Goal: Check status: Check status

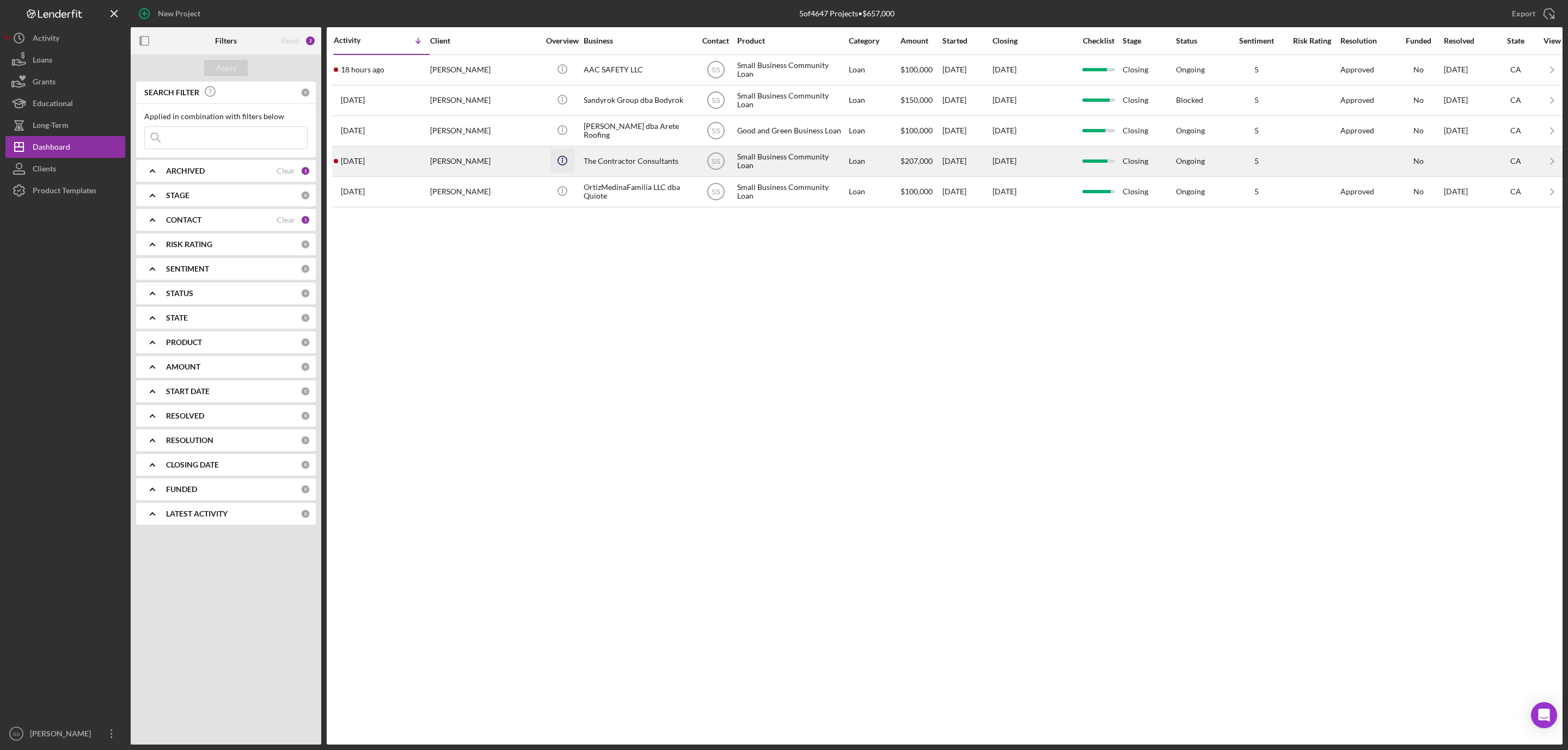
click at [559, 165] on icon "Icon/Info" at bounding box center [561, 160] width 25 height 25
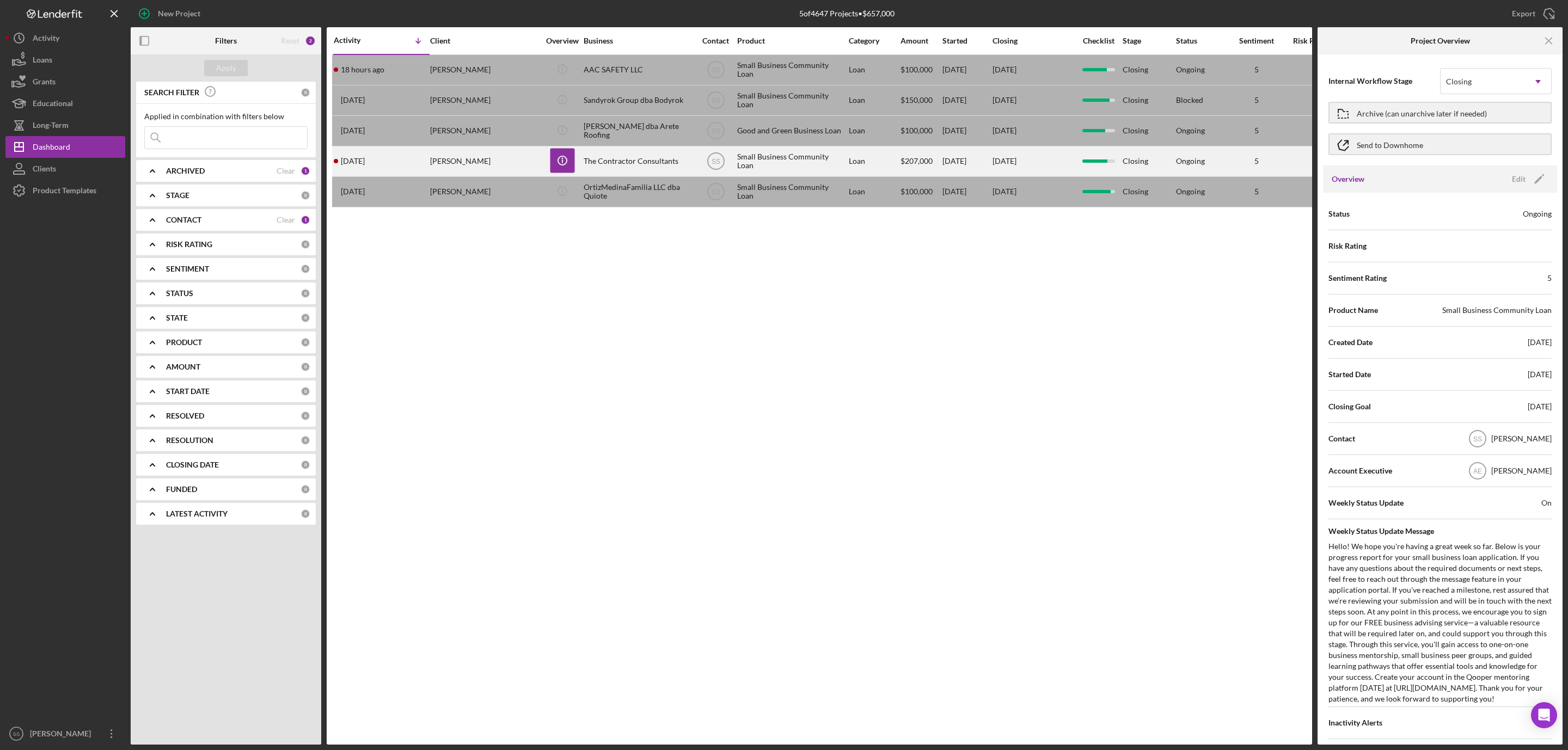
click at [601, 162] on div "The Contractor Consultants" at bounding box center [638, 161] width 109 height 29
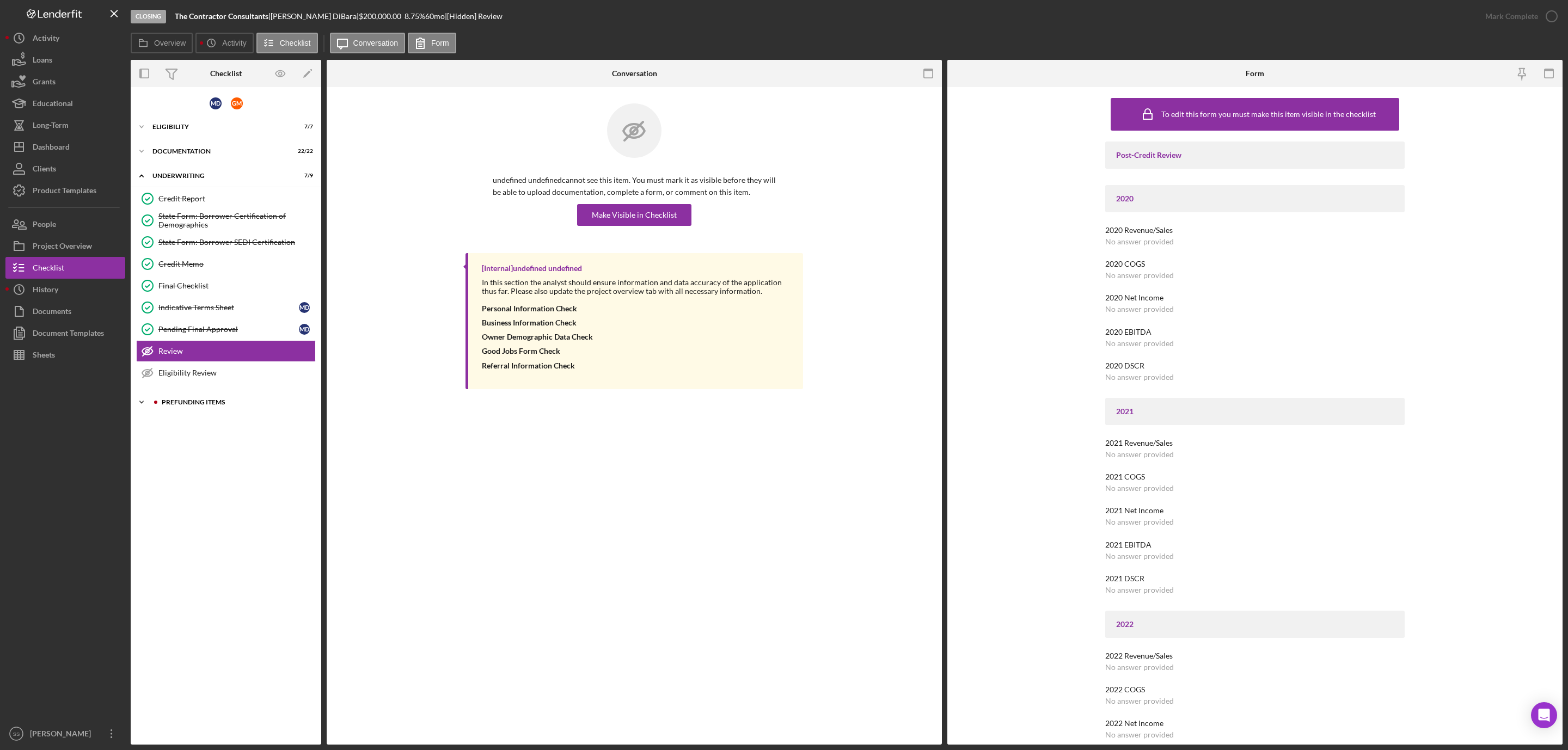
click at [204, 402] on div "Icon/Expander Prefunding Items 5 / 15" at bounding box center [227, 402] width 191 height 22
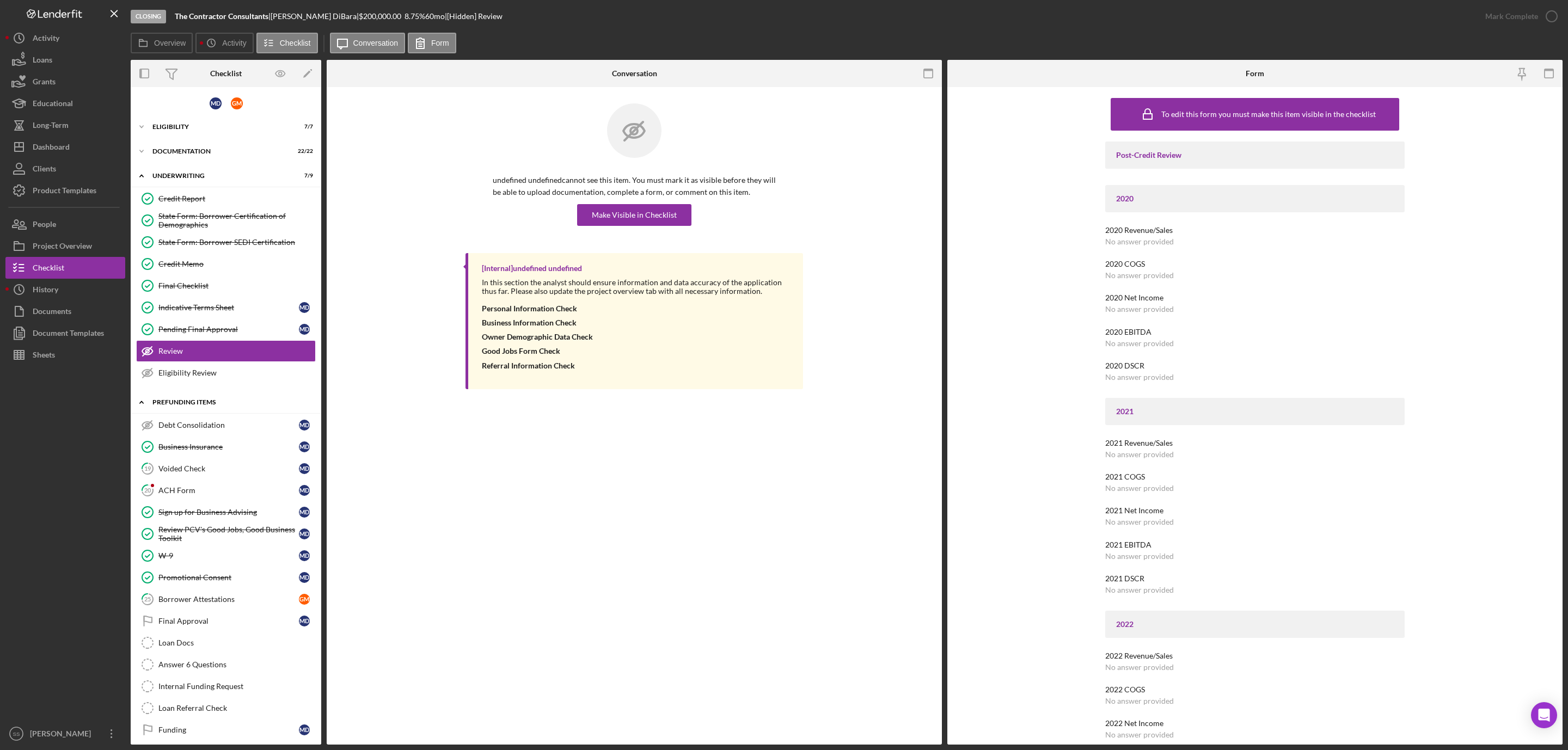
scroll to position [20, 0]
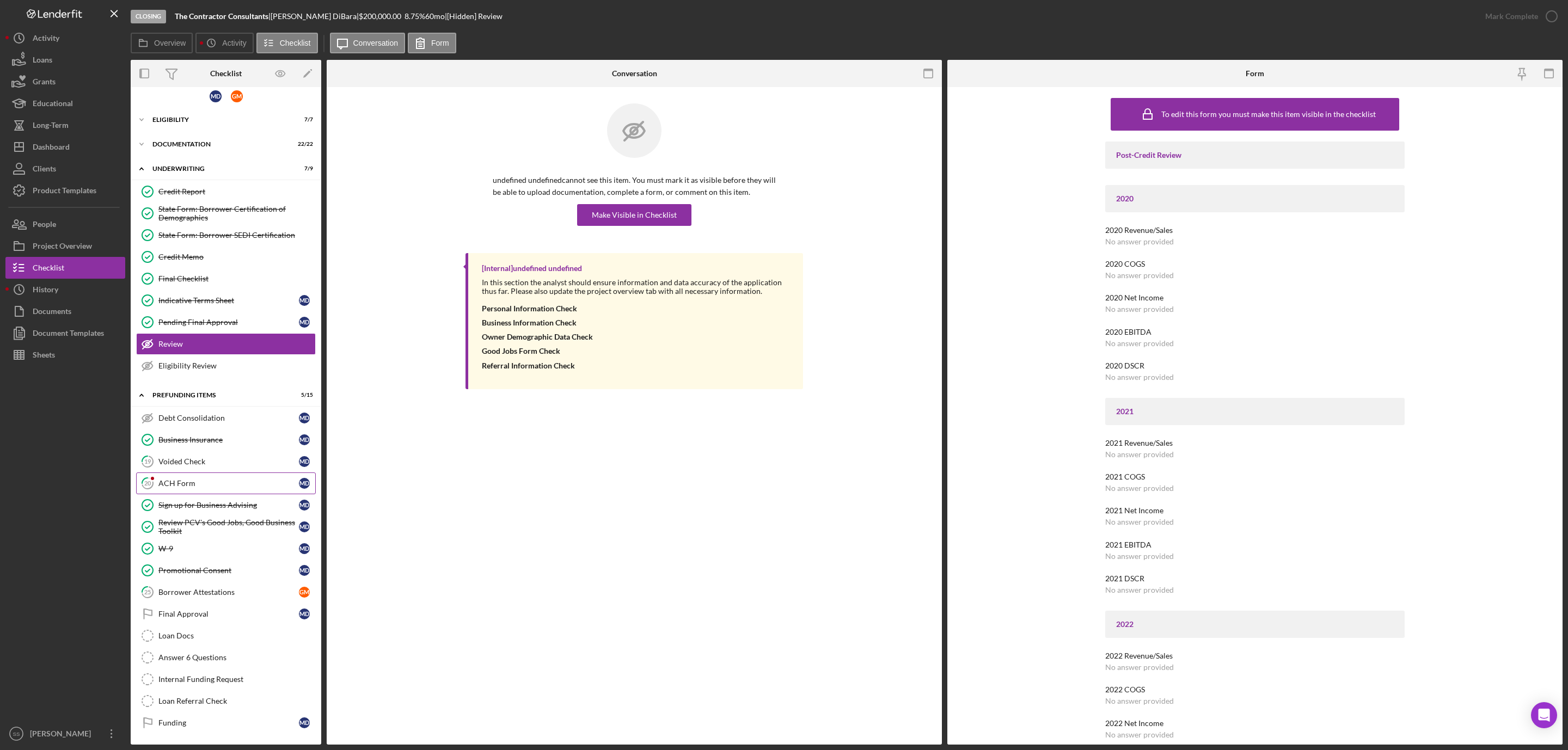
click at [180, 479] on div "ACH Form" at bounding box center [228, 483] width 140 height 9
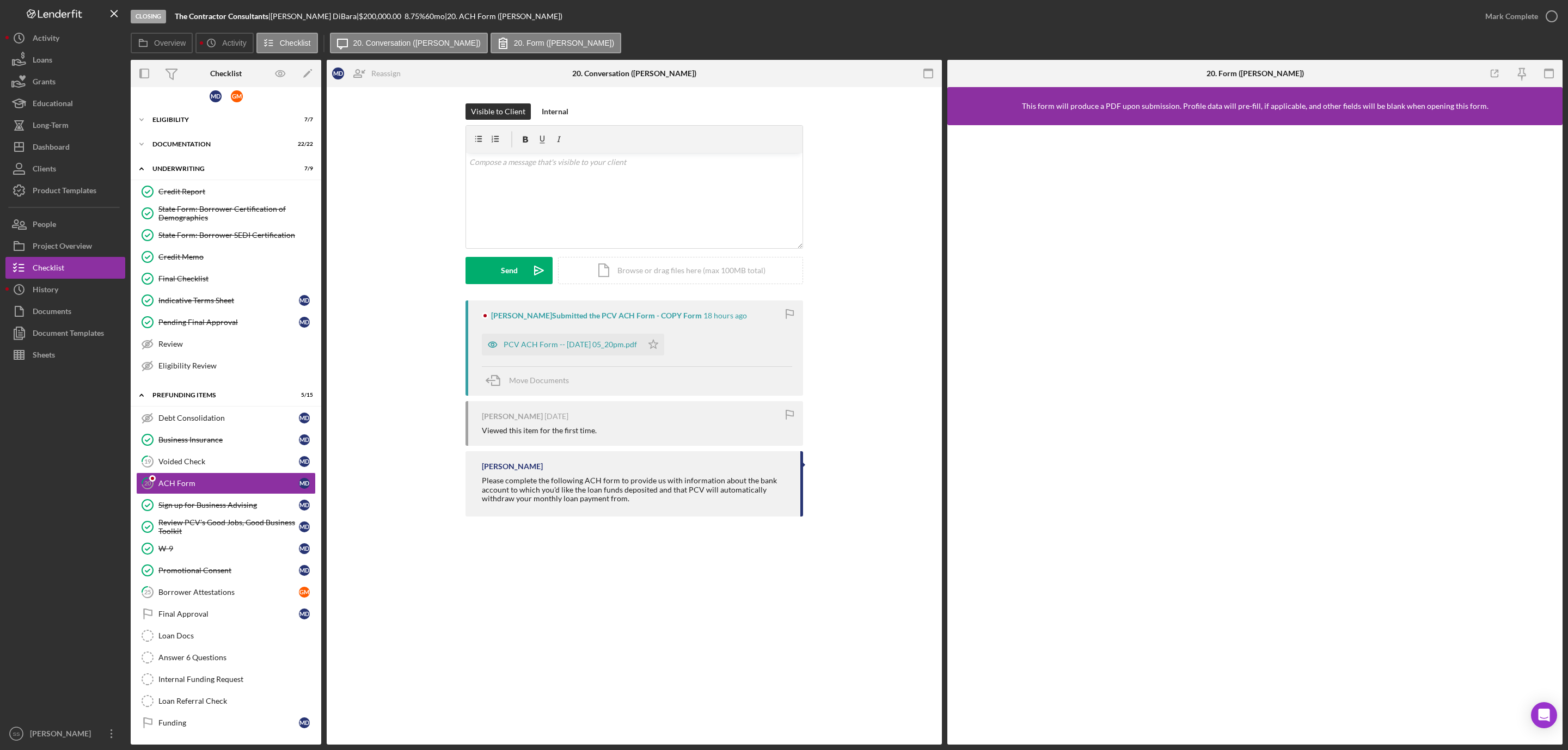
scroll to position [20, 0]
click at [587, 348] on div "PCV ACH Form -- [DATE] 05_20pm.pdf" at bounding box center [570, 344] width 133 height 9
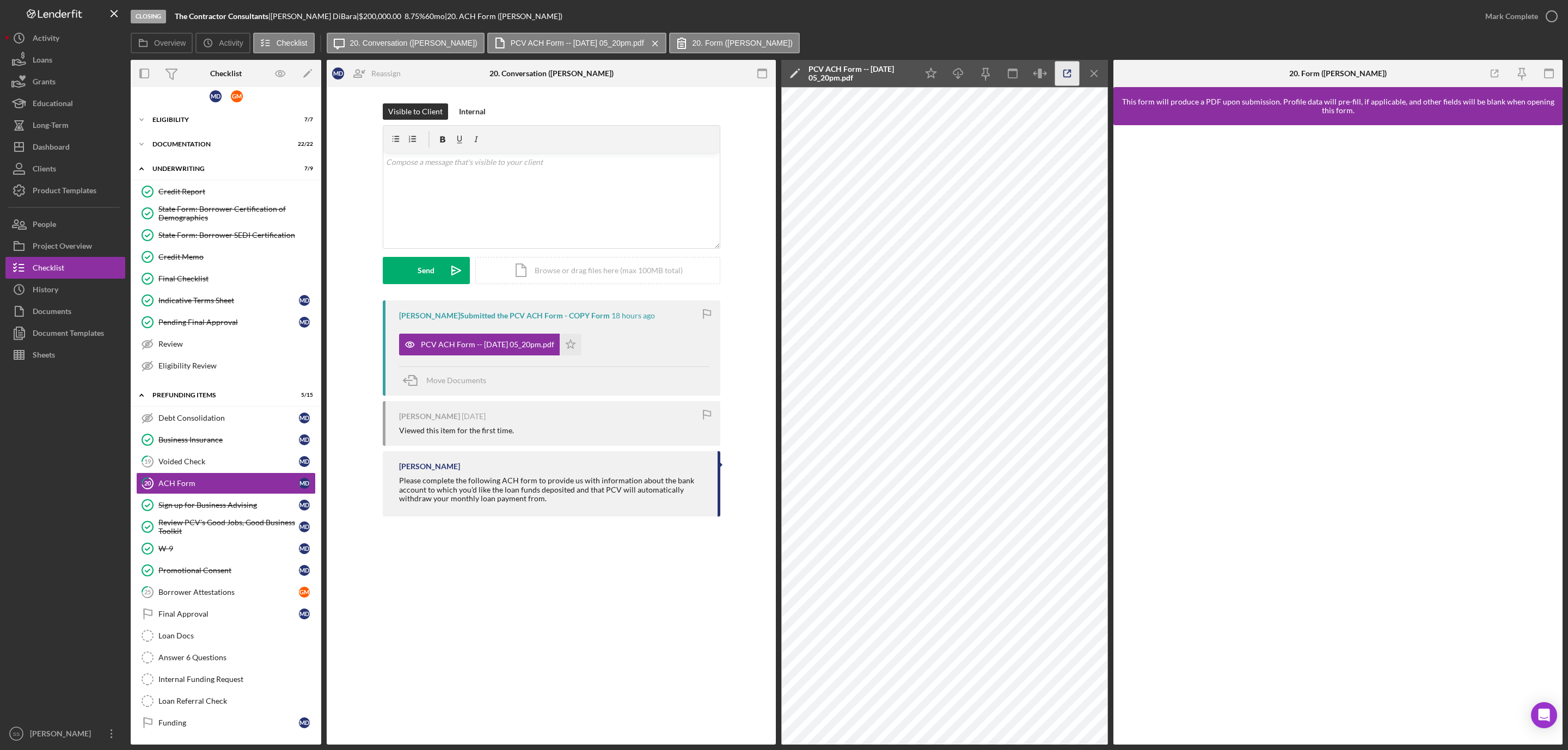
click at [1064, 71] on icon "button" at bounding box center [1067, 74] width 7 height 7
drag, startPoint x: 180, startPoint y: 449, endPoint x: 185, endPoint y: 443, distance: 7.8
click at [180, 451] on link "19 Voided Check M D" at bounding box center [226, 462] width 180 height 22
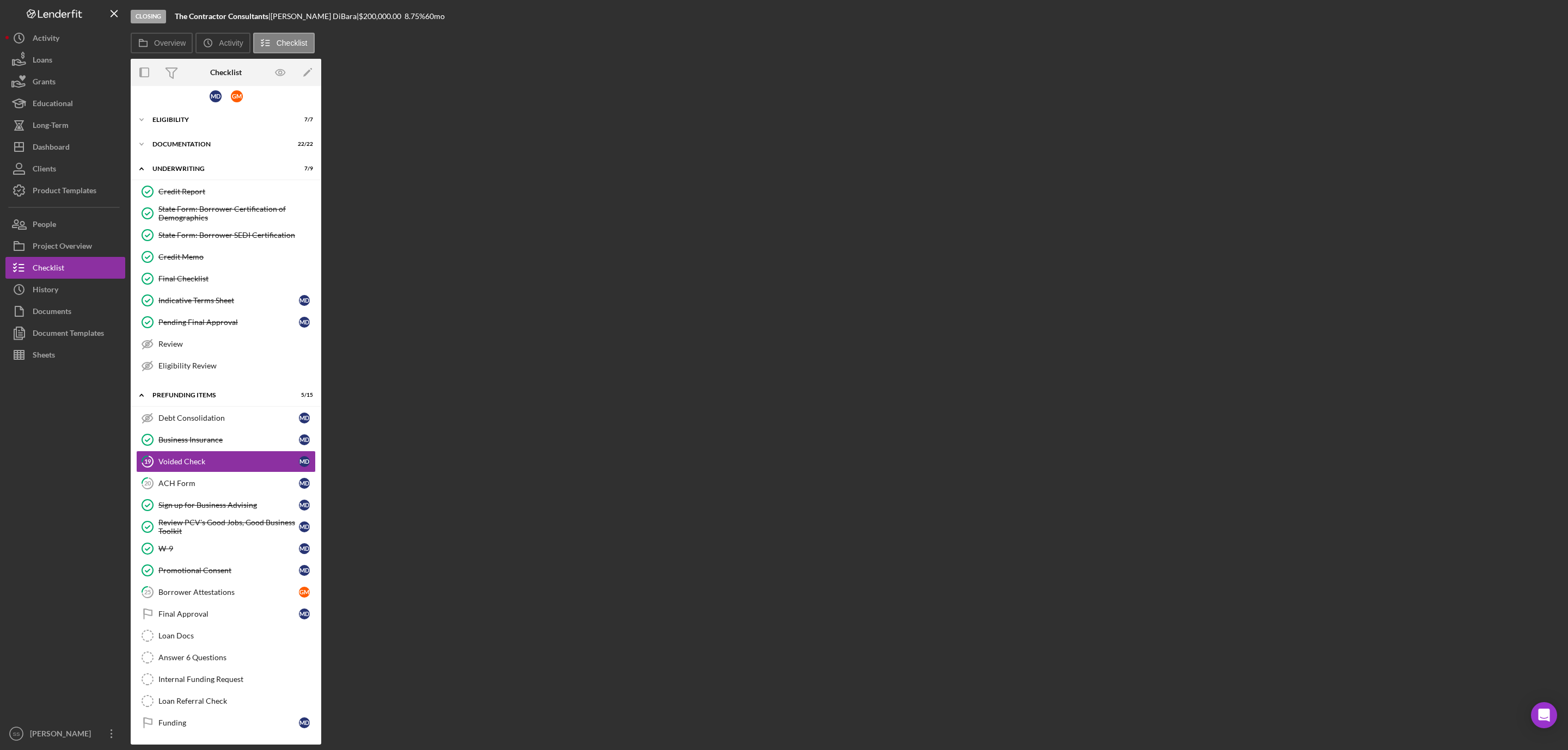
scroll to position [20, 0]
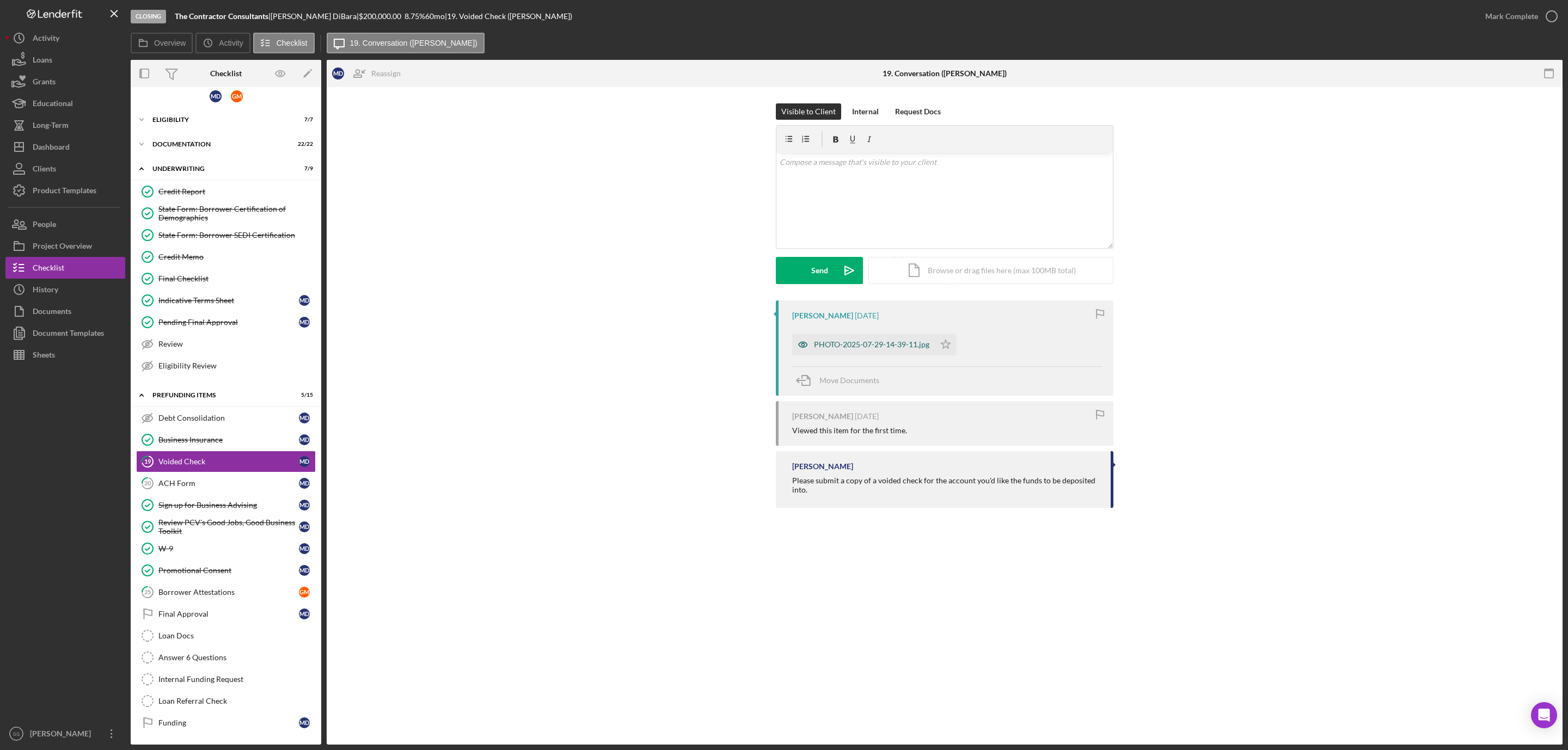
click at [854, 344] on div "PHOTO-2025-07-29-14-39-11.jpg" at bounding box center [871, 344] width 115 height 9
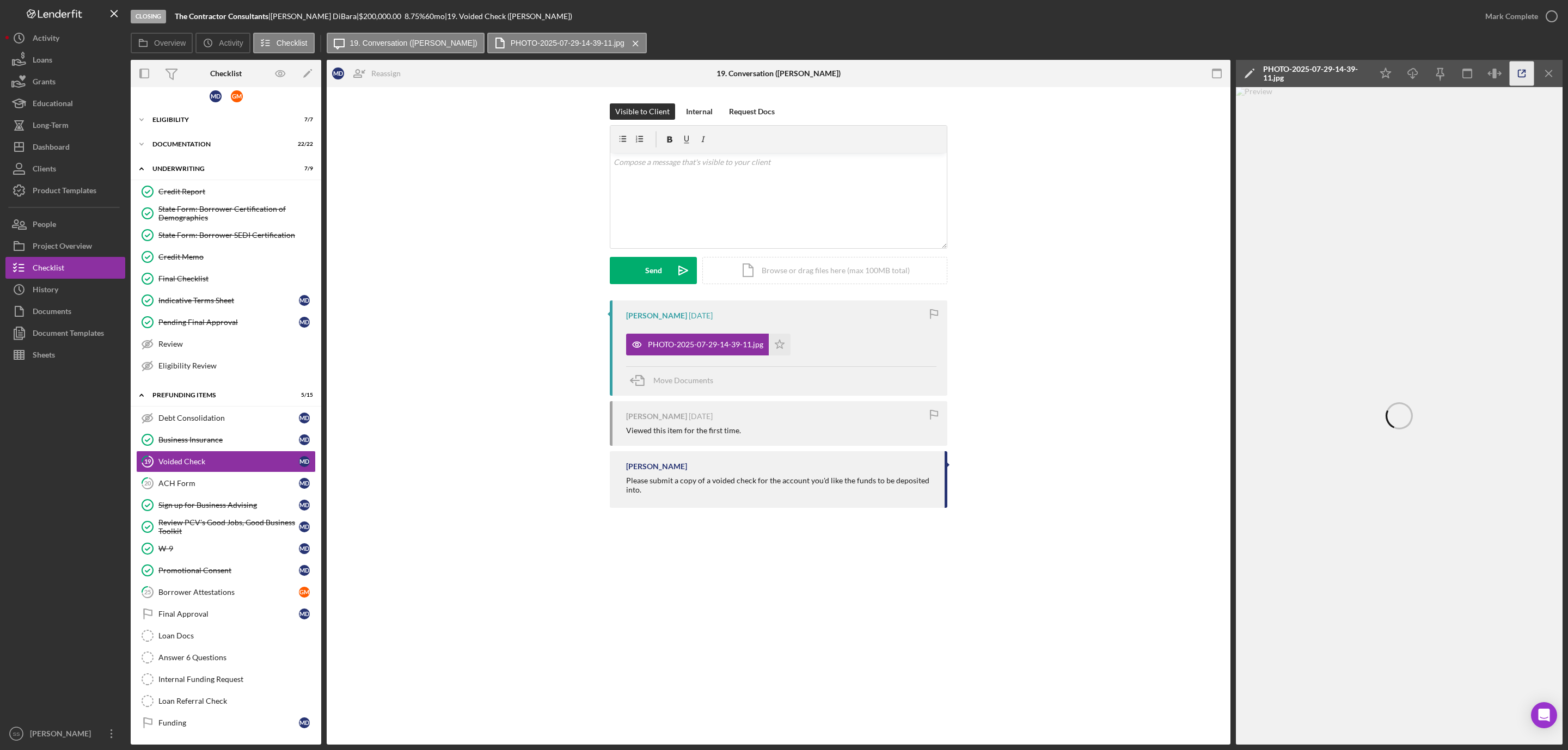
click at [1516, 76] on icon "button" at bounding box center [1521, 74] width 25 height 25
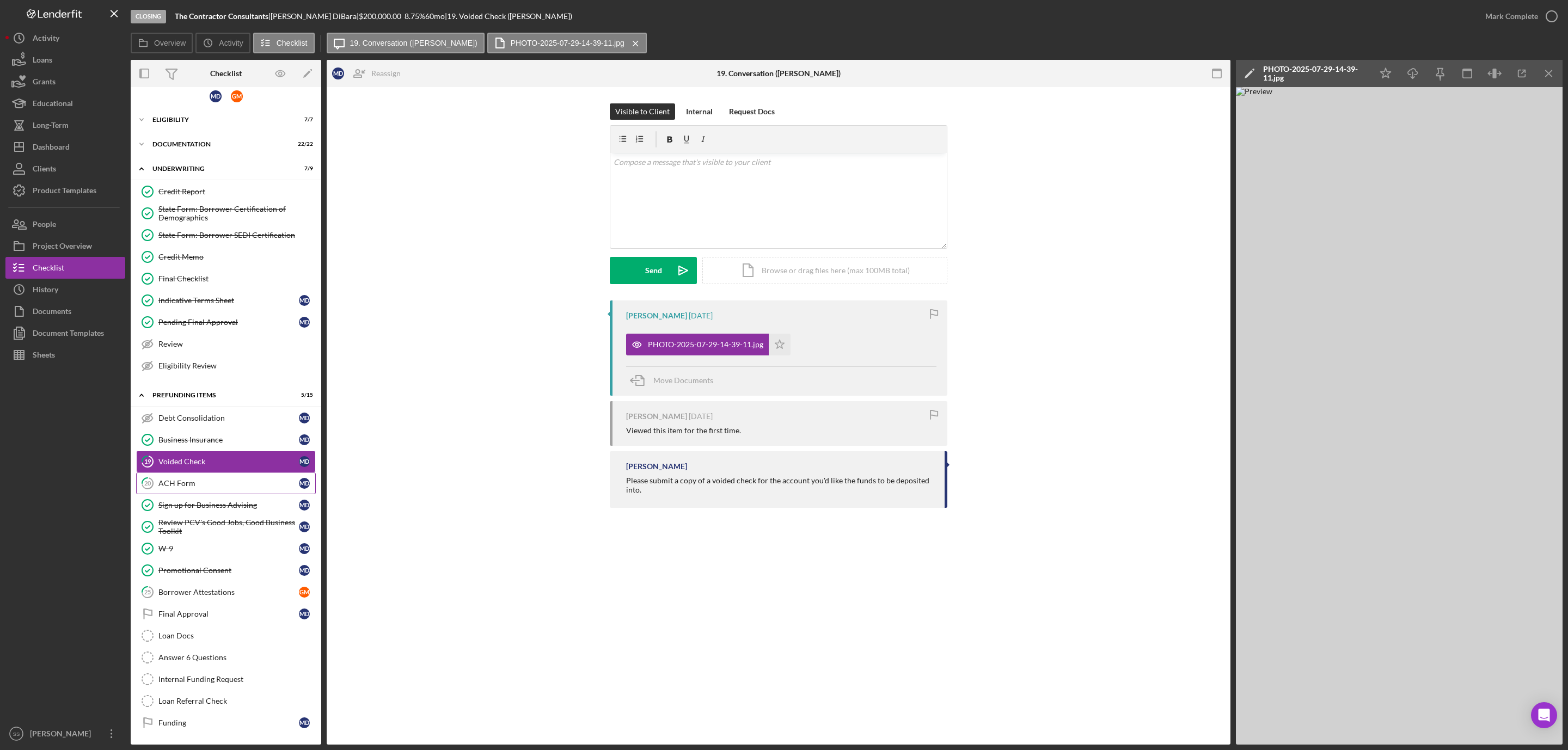
click at [229, 473] on link "20 ACH Form M D" at bounding box center [226, 484] width 180 height 22
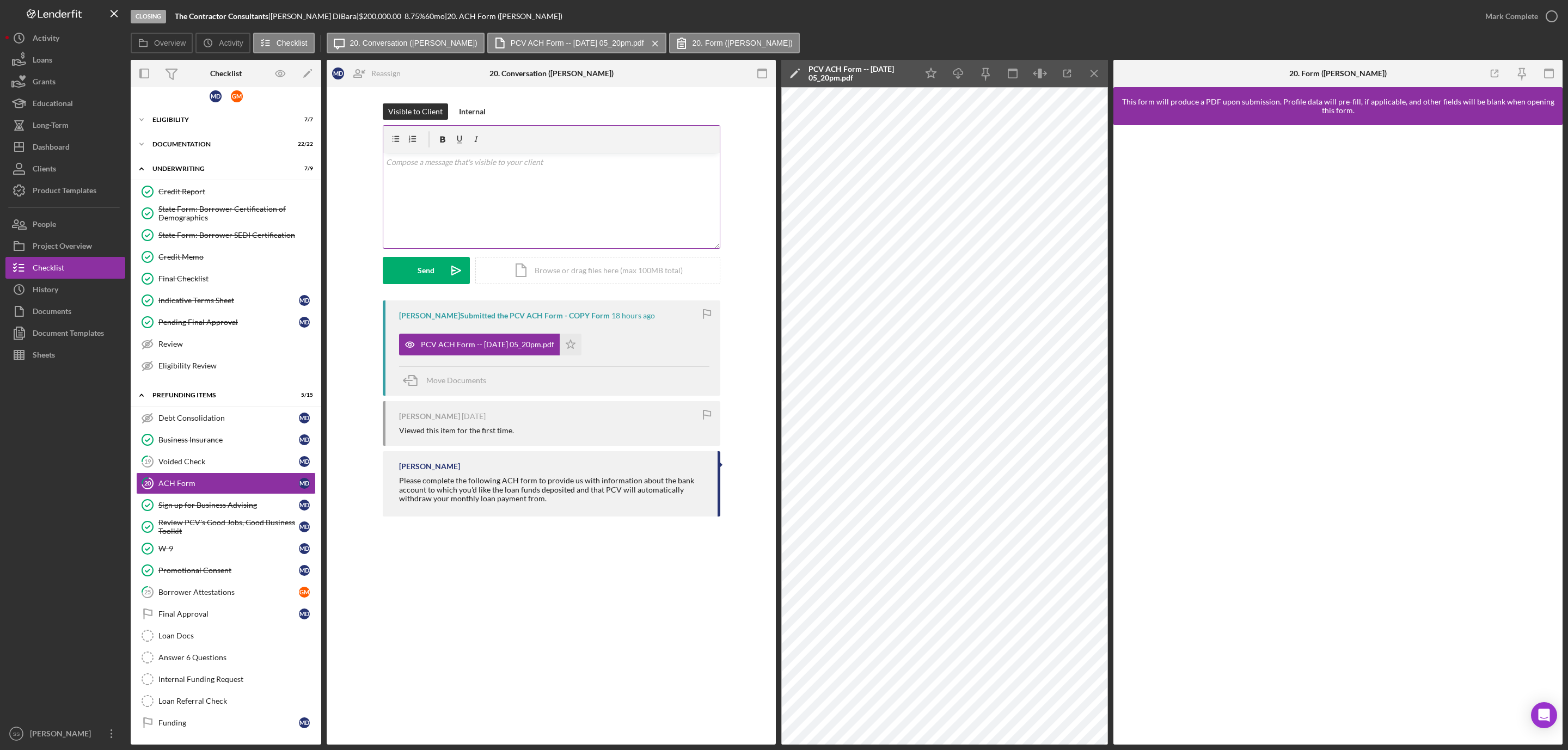
click at [504, 196] on div "v Color teal Color pink Remove color Add row above Add row below Add column bef…" at bounding box center [551, 201] width 337 height 95
click at [389, 193] on p "Te account number on the check doesn't align with what's on the ACH form. Could…" at bounding box center [550, 199] width 331 height 25
click at [418, 271] on div "Send" at bounding box center [425, 270] width 17 height 27
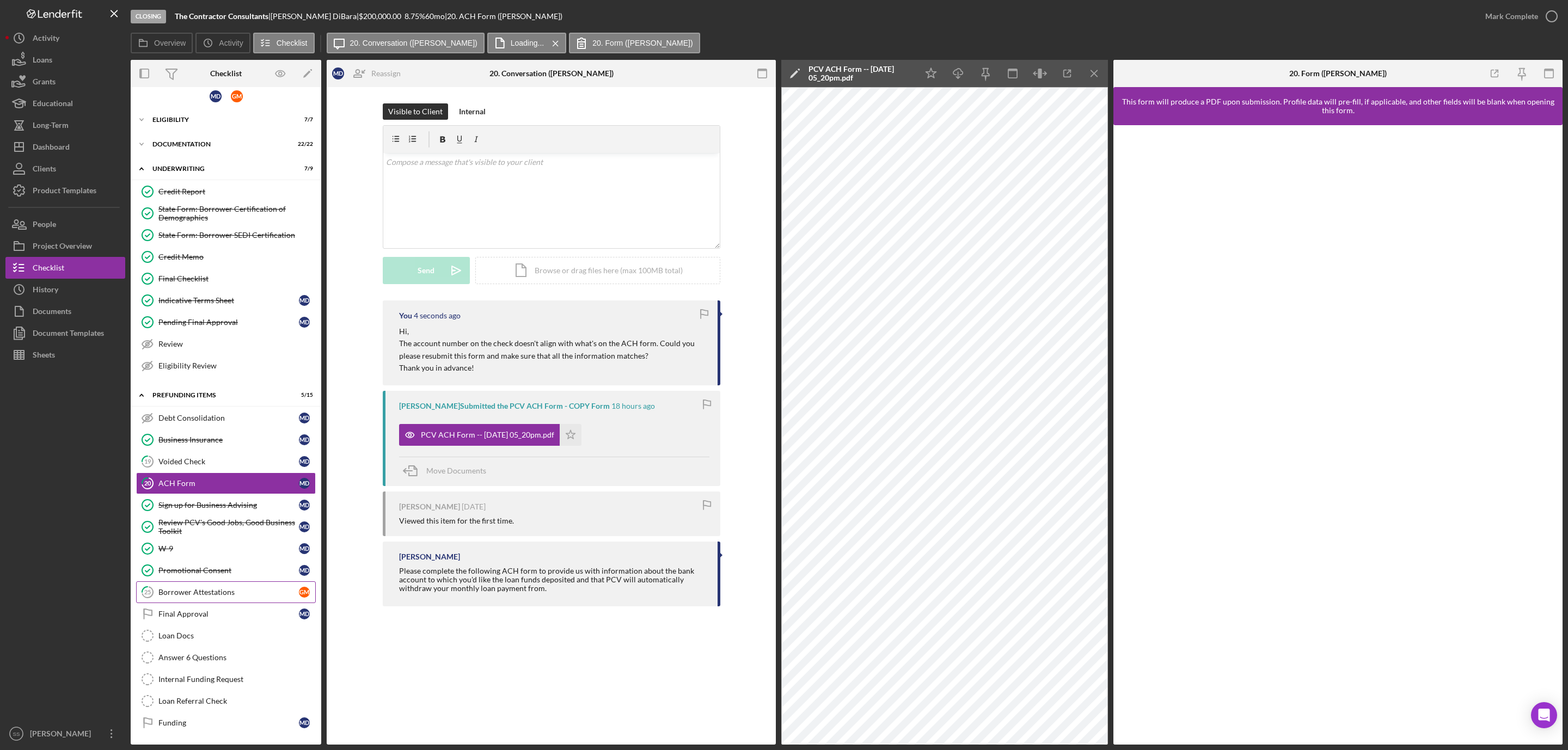
click at [218, 590] on div "Borrower Attestations" at bounding box center [228, 592] width 140 height 9
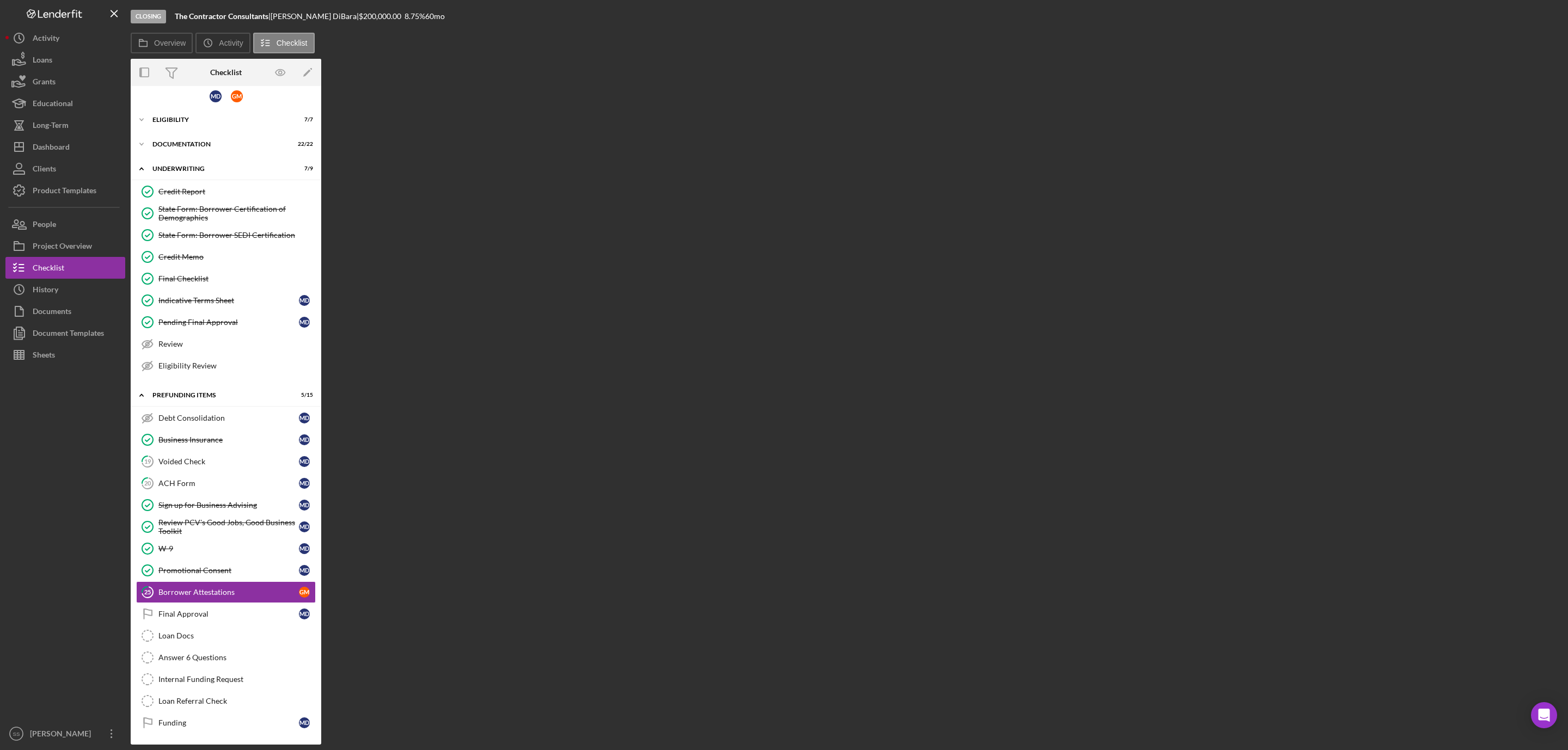
scroll to position [20, 0]
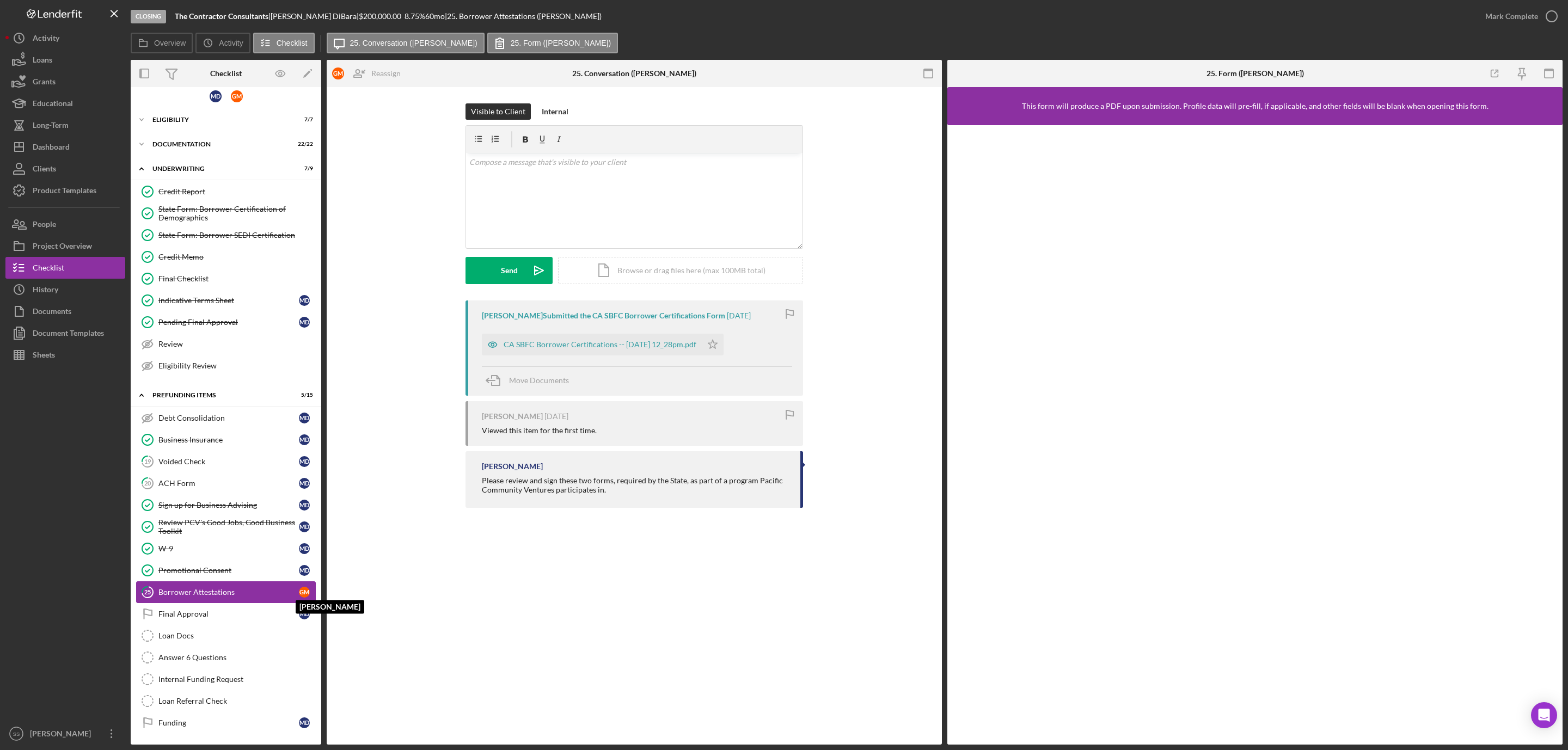
click at [303, 587] on div "G M" at bounding box center [304, 592] width 11 height 11
click at [70, 149] on div "Dashboard" at bounding box center [51, 148] width 37 height 25
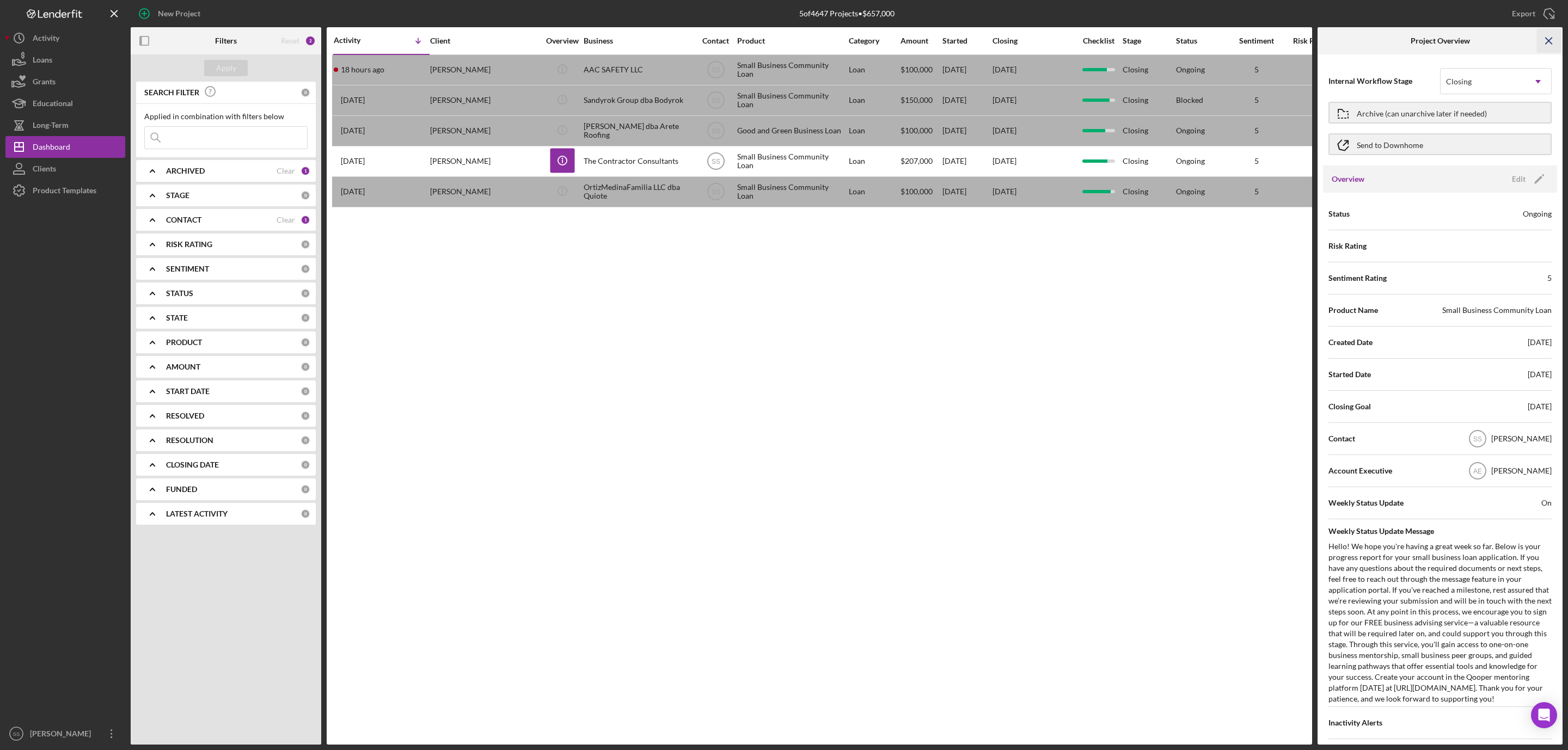
click at [1549, 35] on icon "Icon/Menu Close" at bounding box center [1549, 41] width 25 height 25
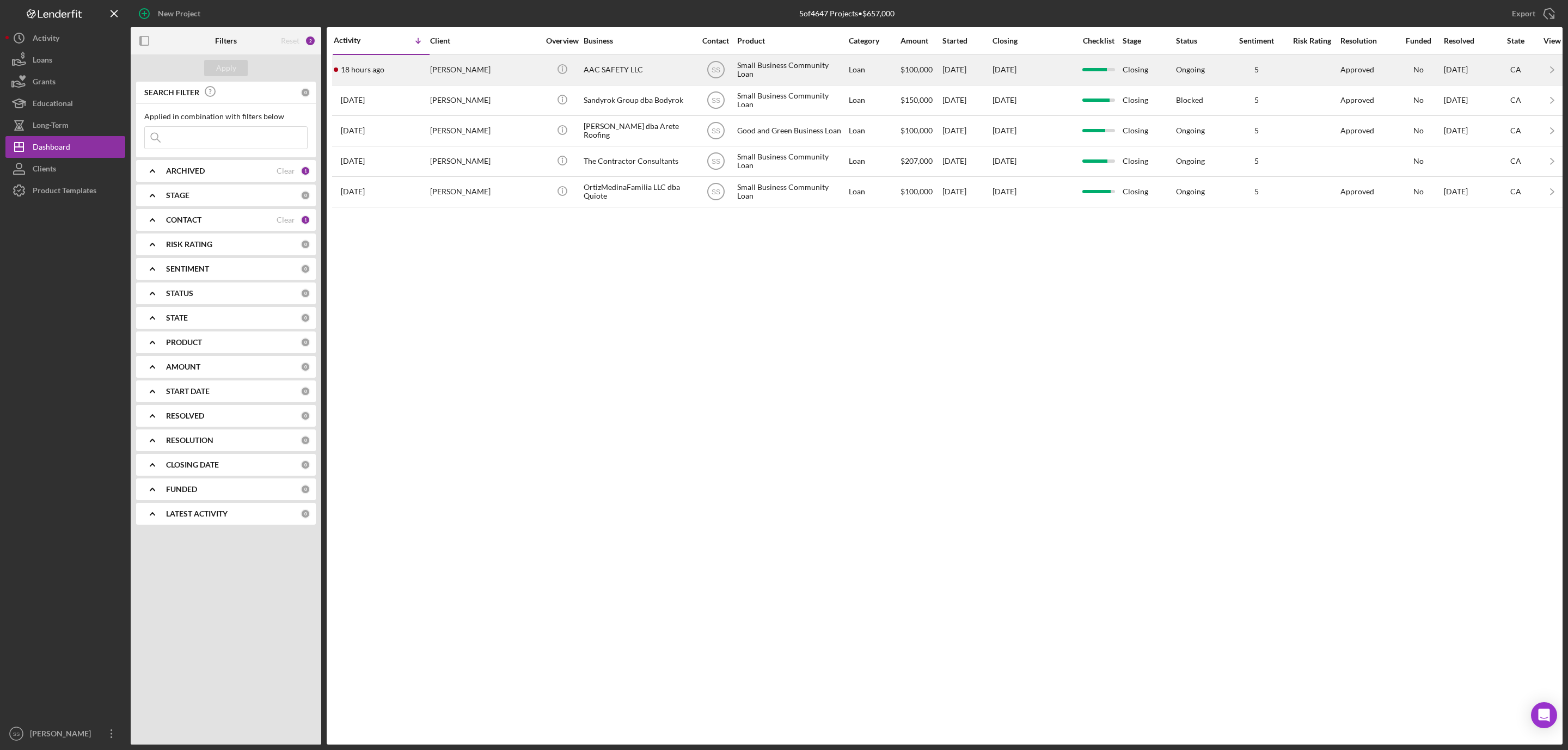
click at [466, 63] on div "ALBERTO GUADARRAMA" at bounding box center [485, 70] width 109 height 29
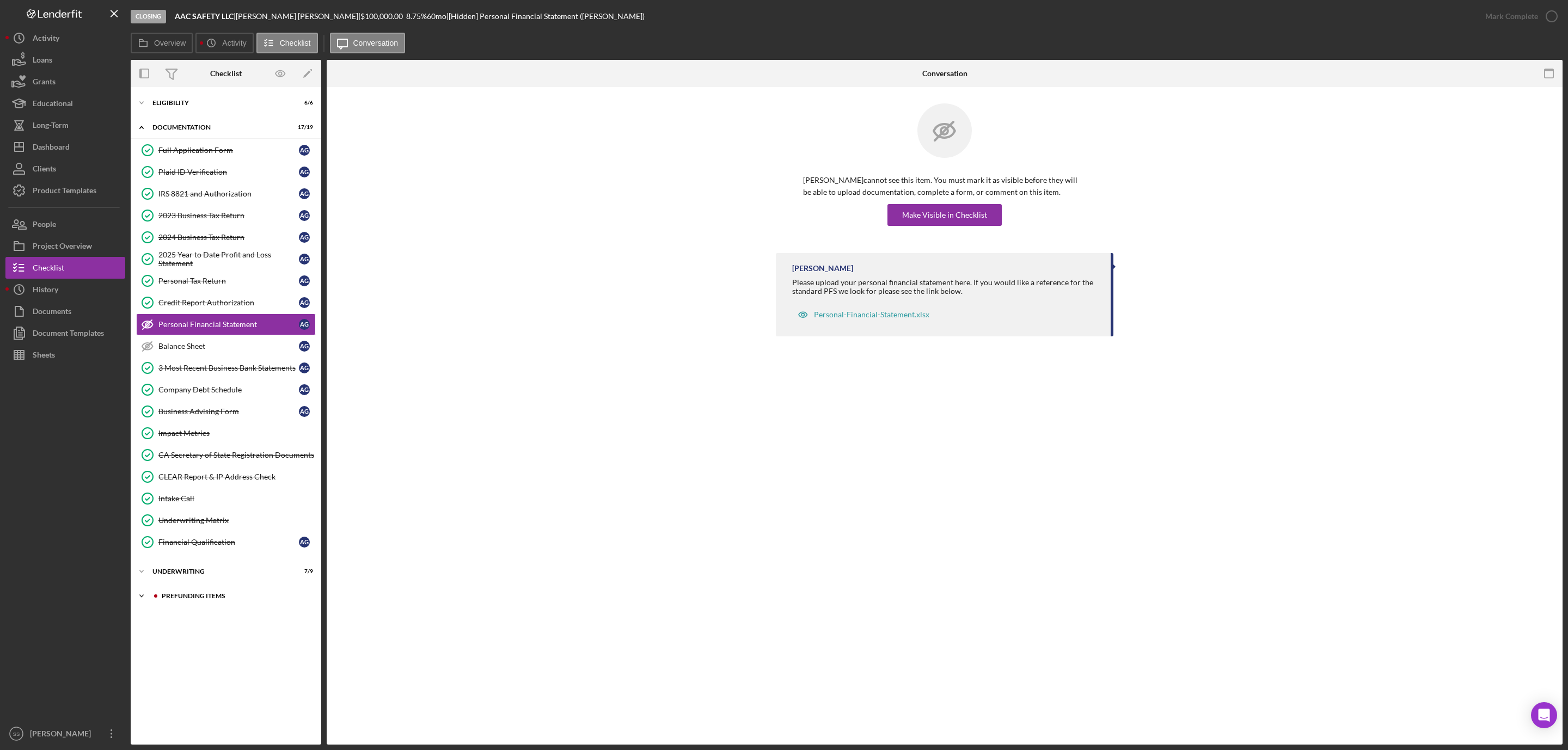
click at [204, 599] on div "Prefunding Items" at bounding box center [235, 596] width 146 height 7
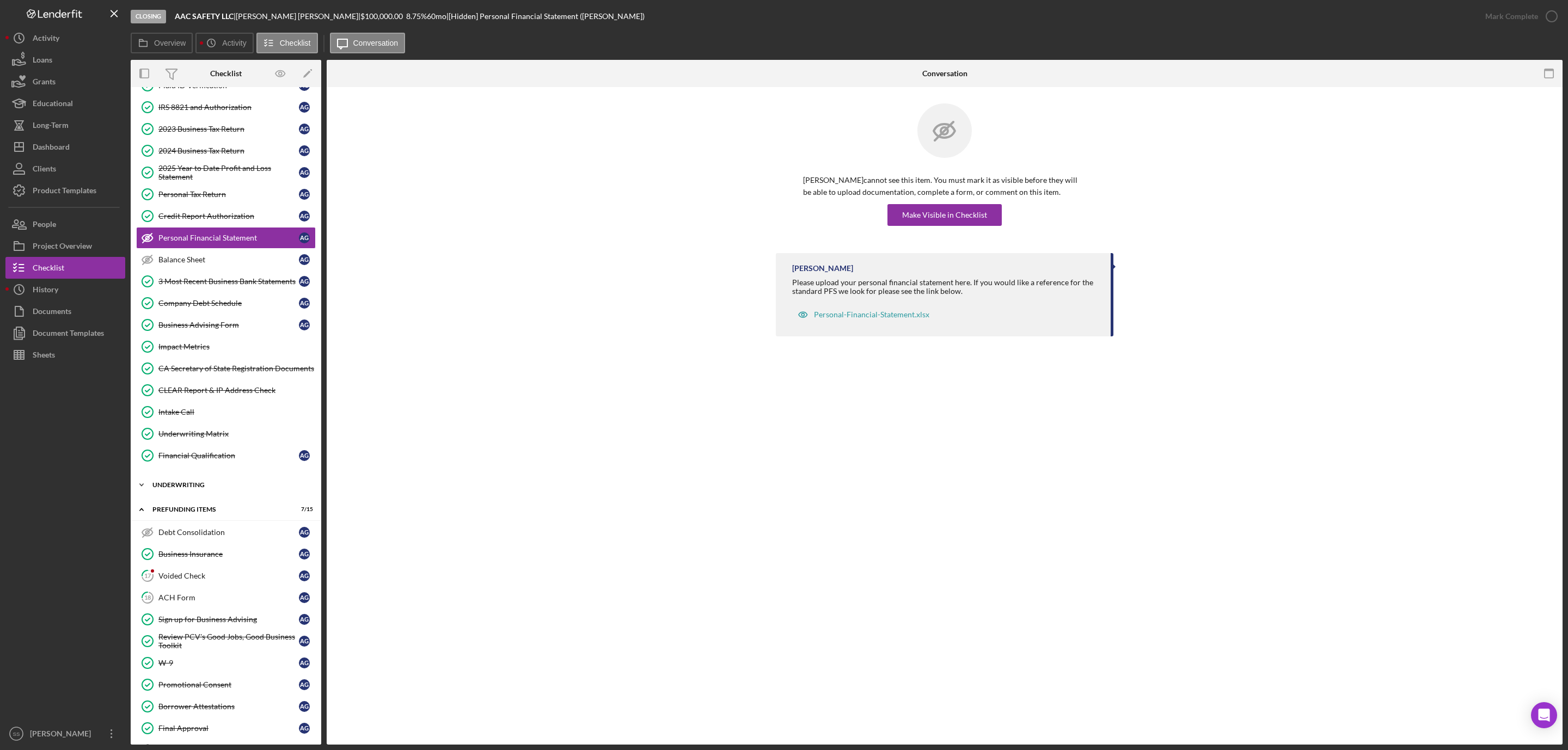
scroll to position [219, 0]
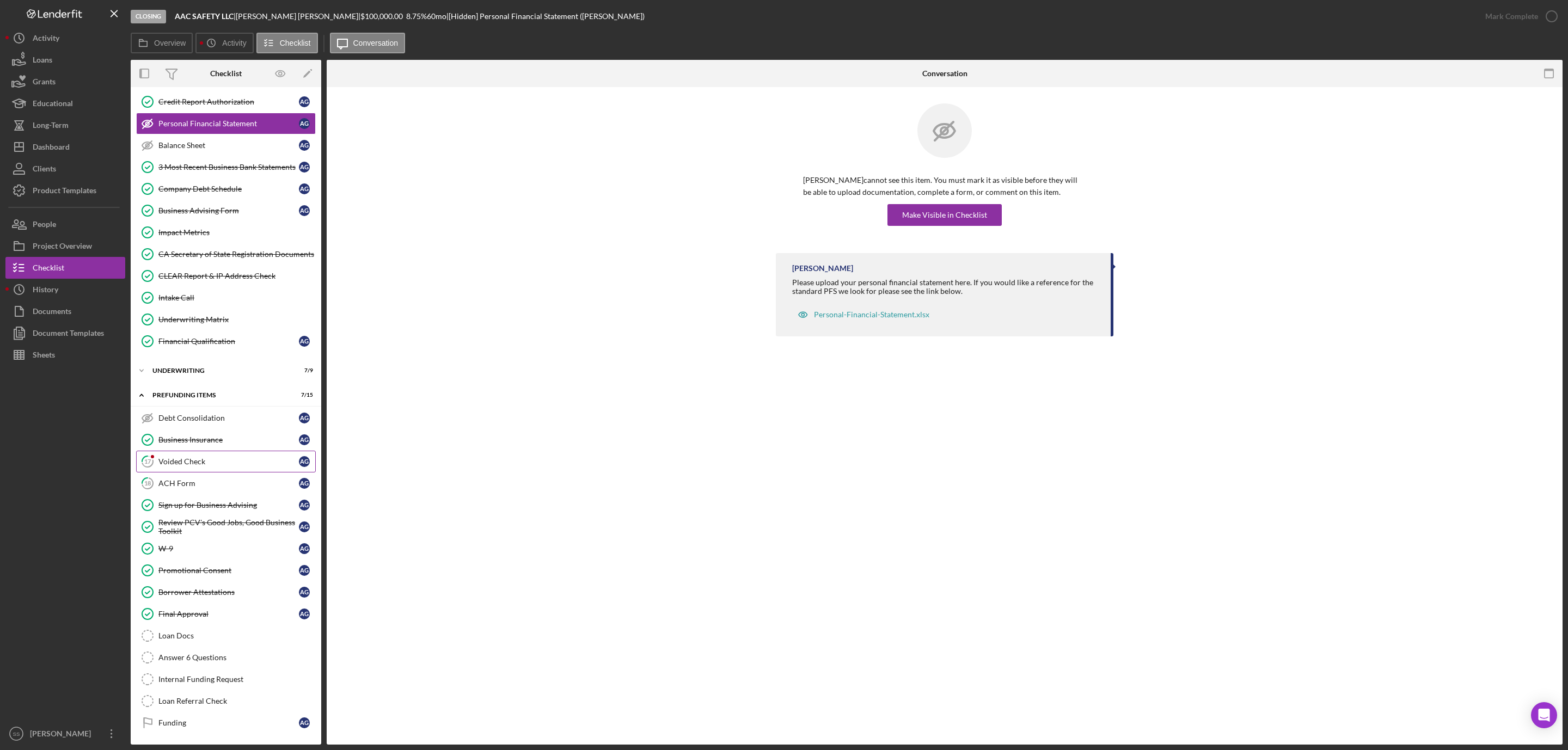
click at [194, 457] on div "Voided Check" at bounding box center [228, 461] width 140 height 9
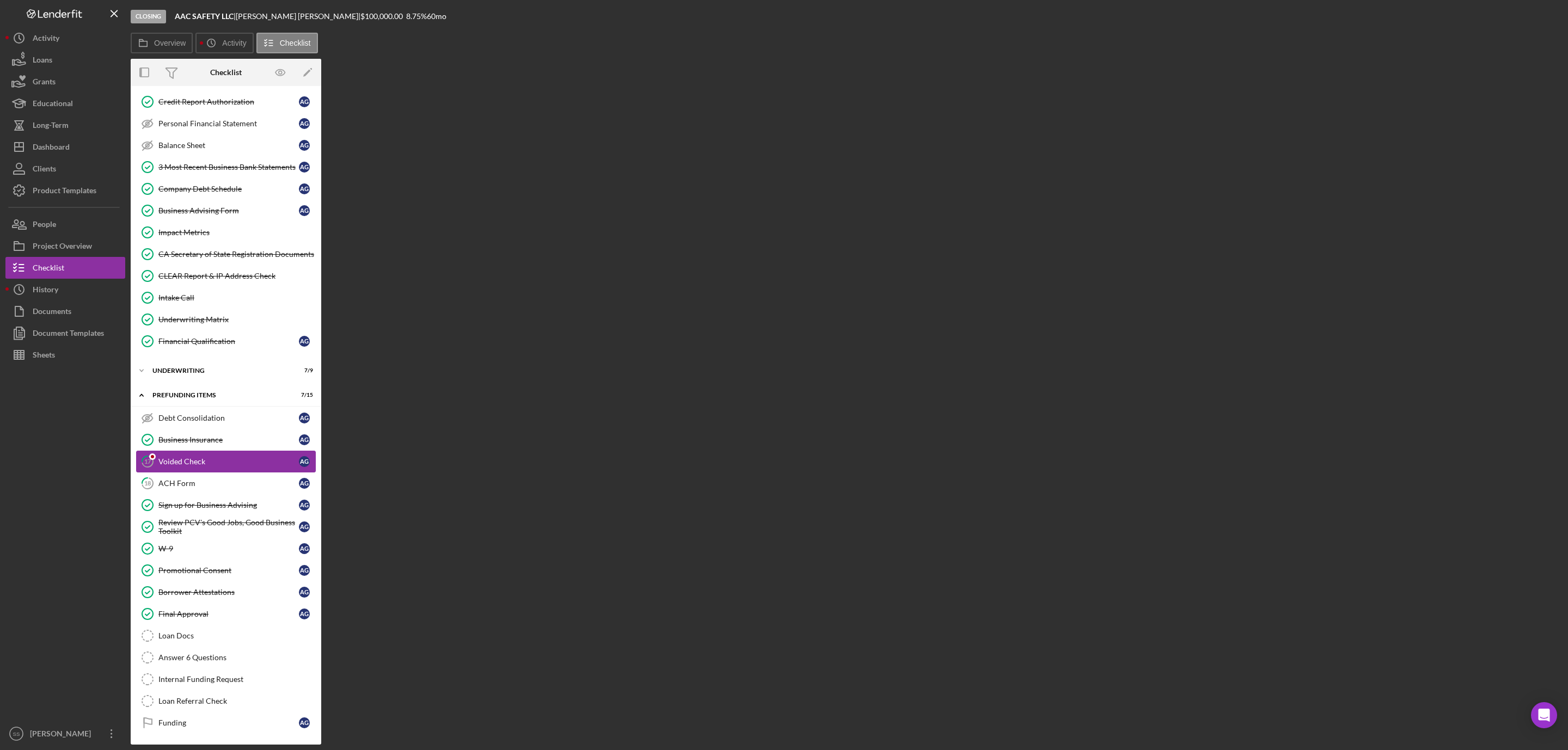
scroll to position [219, 0]
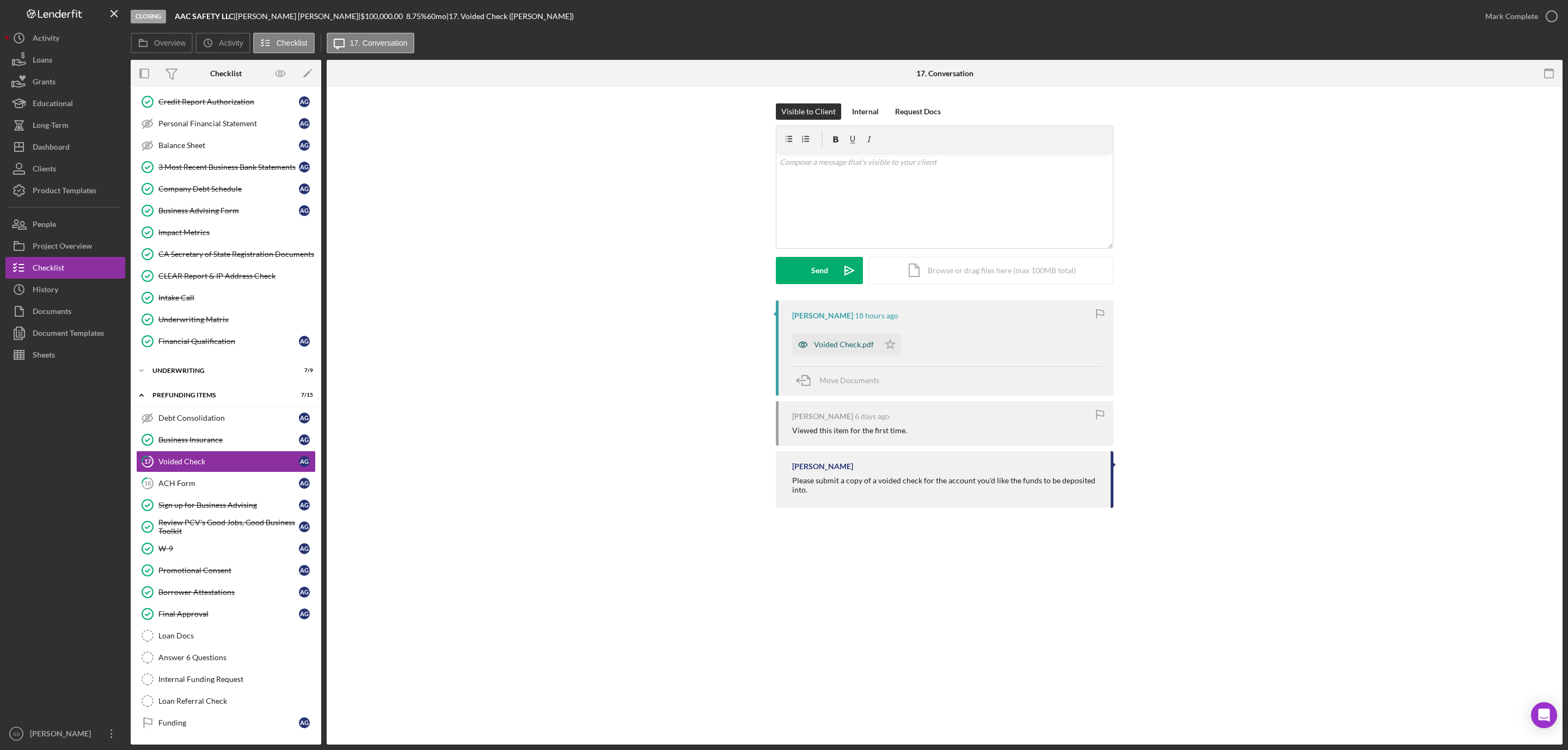
click at [835, 345] on div "Voided Check.pdf" at bounding box center [844, 344] width 60 height 9
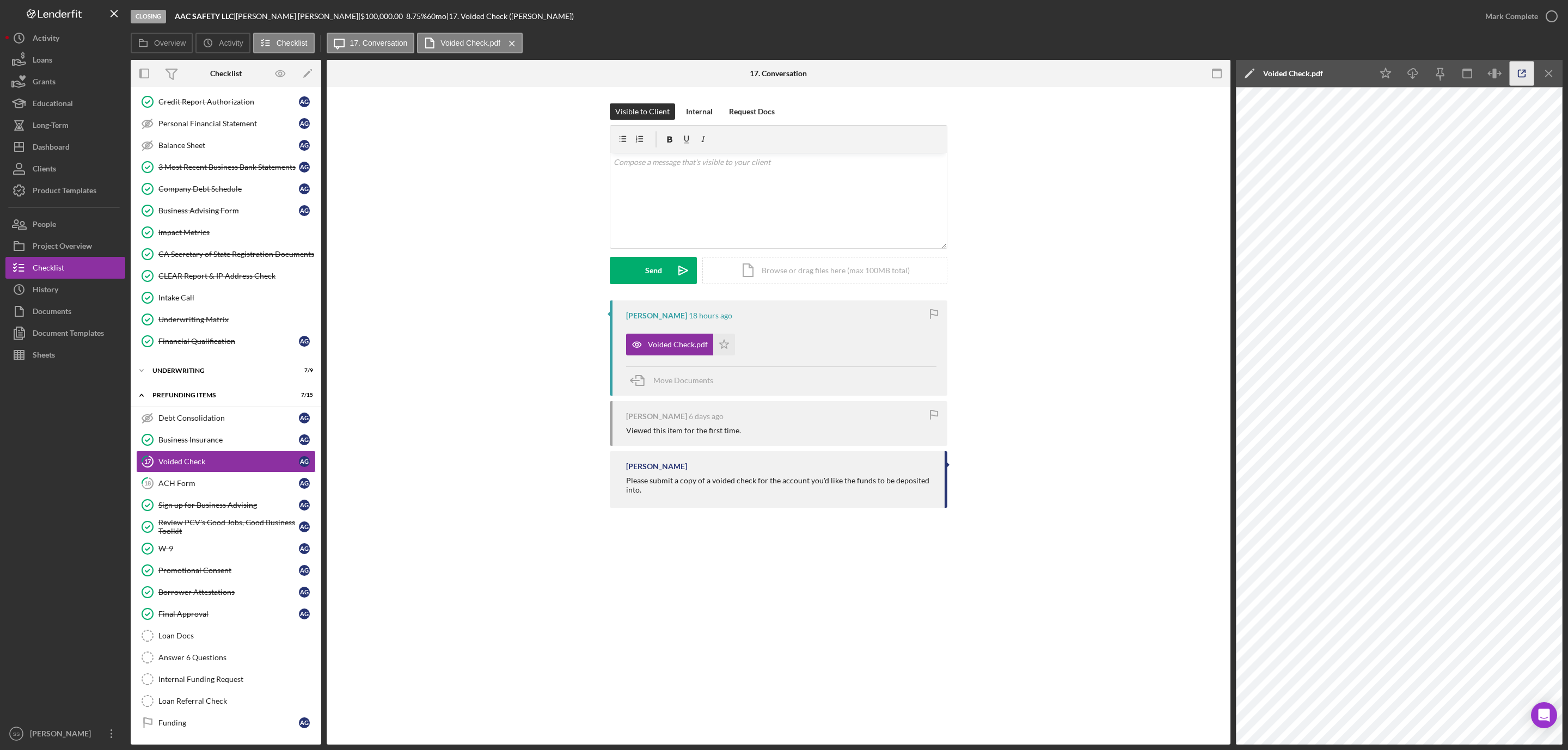
click at [1523, 69] on icon "button" at bounding box center [1521, 74] width 25 height 25
click at [162, 479] on div "ACH Form" at bounding box center [228, 483] width 140 height 9
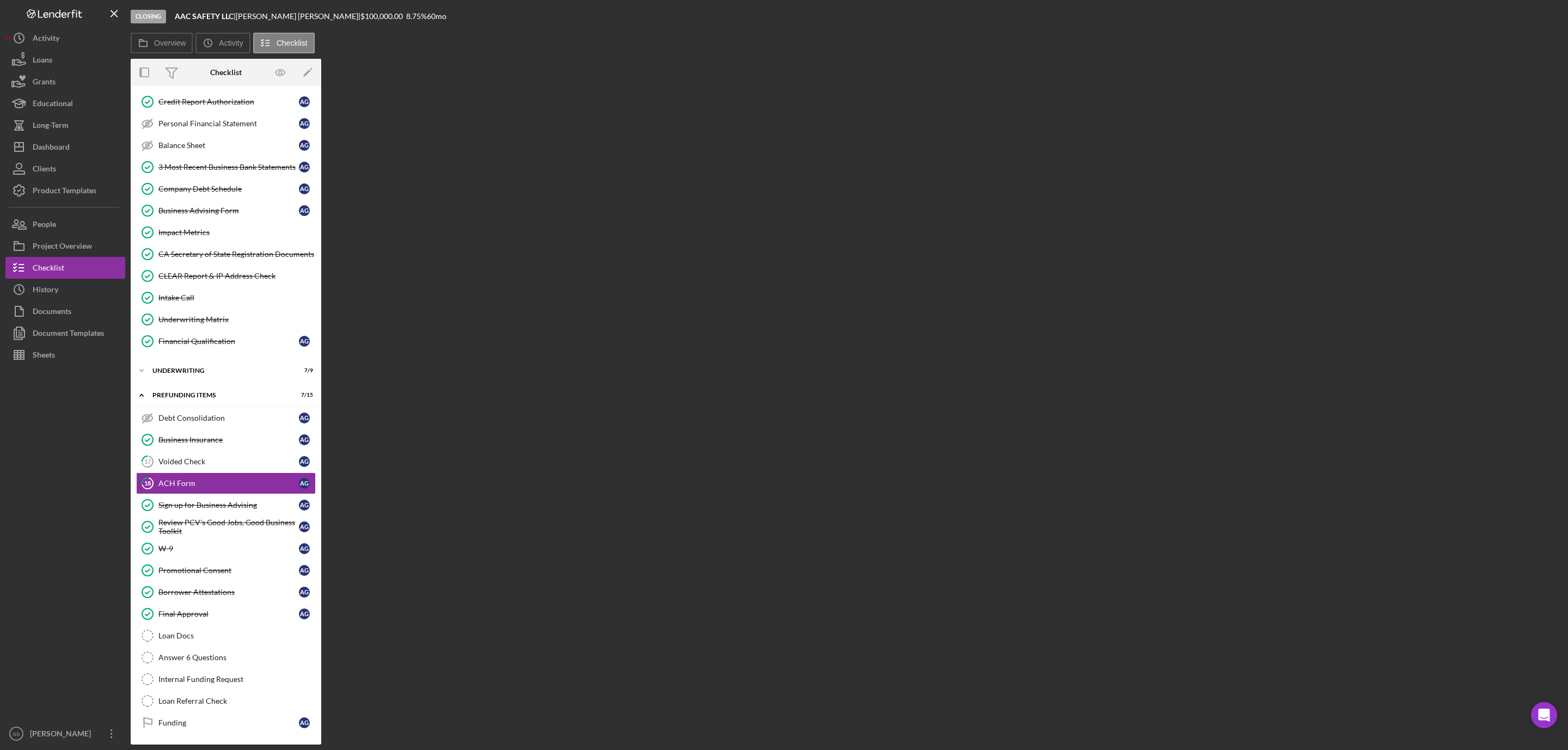
scroll to position [219, 0]
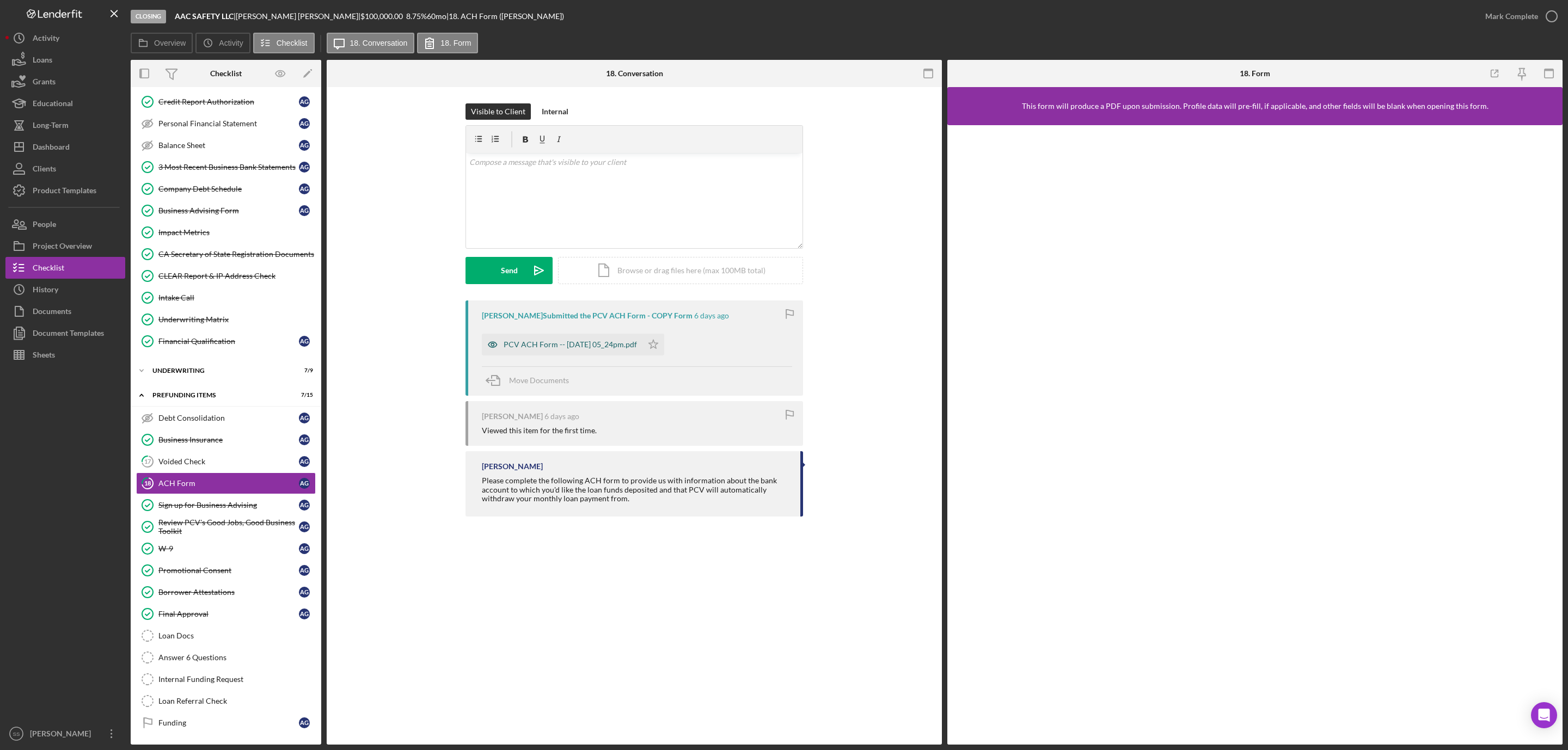
click at [597, 338] on div "PCV ACH Form -- 2025-08-13 05_24pm.pdf" at bounding box center [562, 345] width 161 height 22
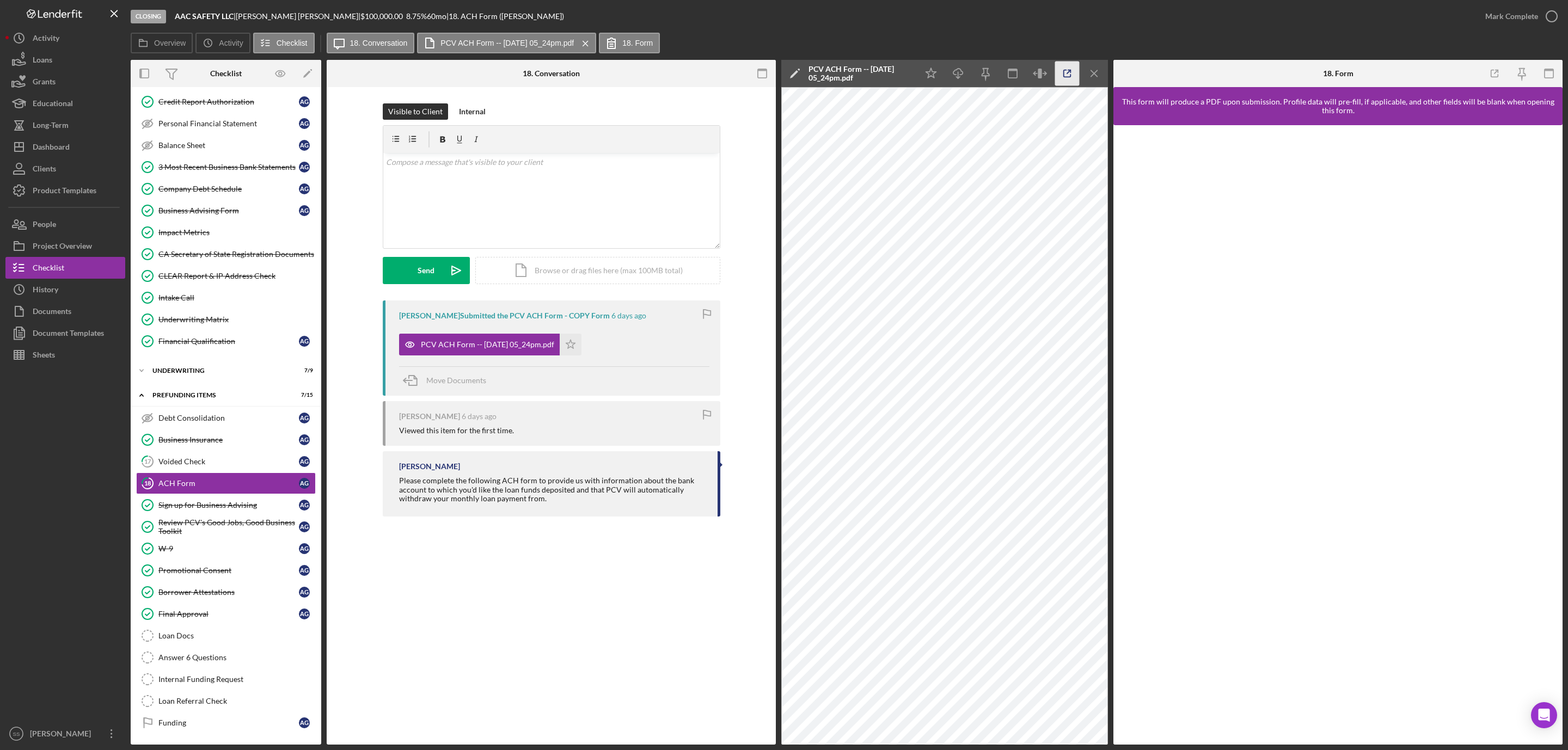
click at [1065, 68] on icon "button" at bounding box center [1067, 74] width 25 height 25
